Goal: Task Accomplishment & Management: Use online tool/utility

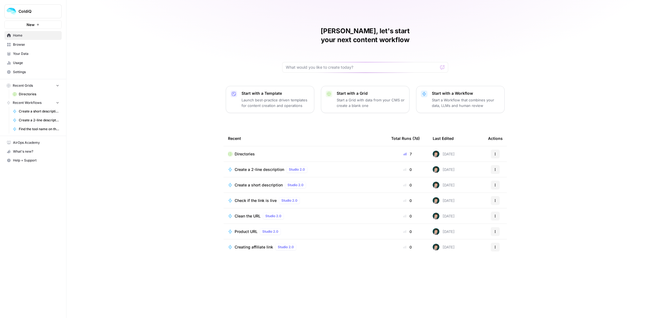
click at [248, 151] on span "Directories" at bounding box center [245, 154] width 20 height 6
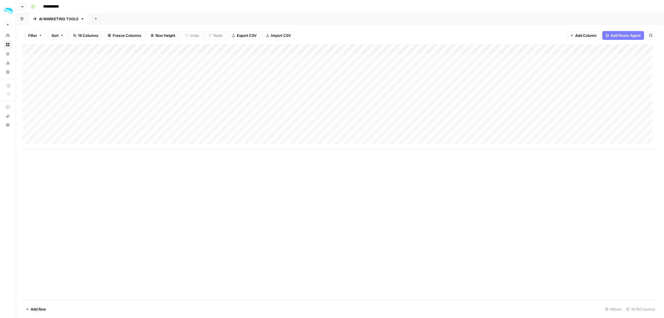
click at [36, 309] on span "Add Row" at bounding box center [38, 309] width 15 height 6
click at [162, 49] on div "Add Column" at bounding box center [339, 103] width 635 height 119
click at [204, 186] on div "Add Column" at bounding box center [339, 172] width 635 height 256
click at [219, 49] on div "Add Column" at bounding box center [339, 103] width 635 height 119
click at [249, 204] on div "Add Column" at bounding box center [339, 172] width 635 height 256
